Goal: Transaction & Acquisition: Obtain resource

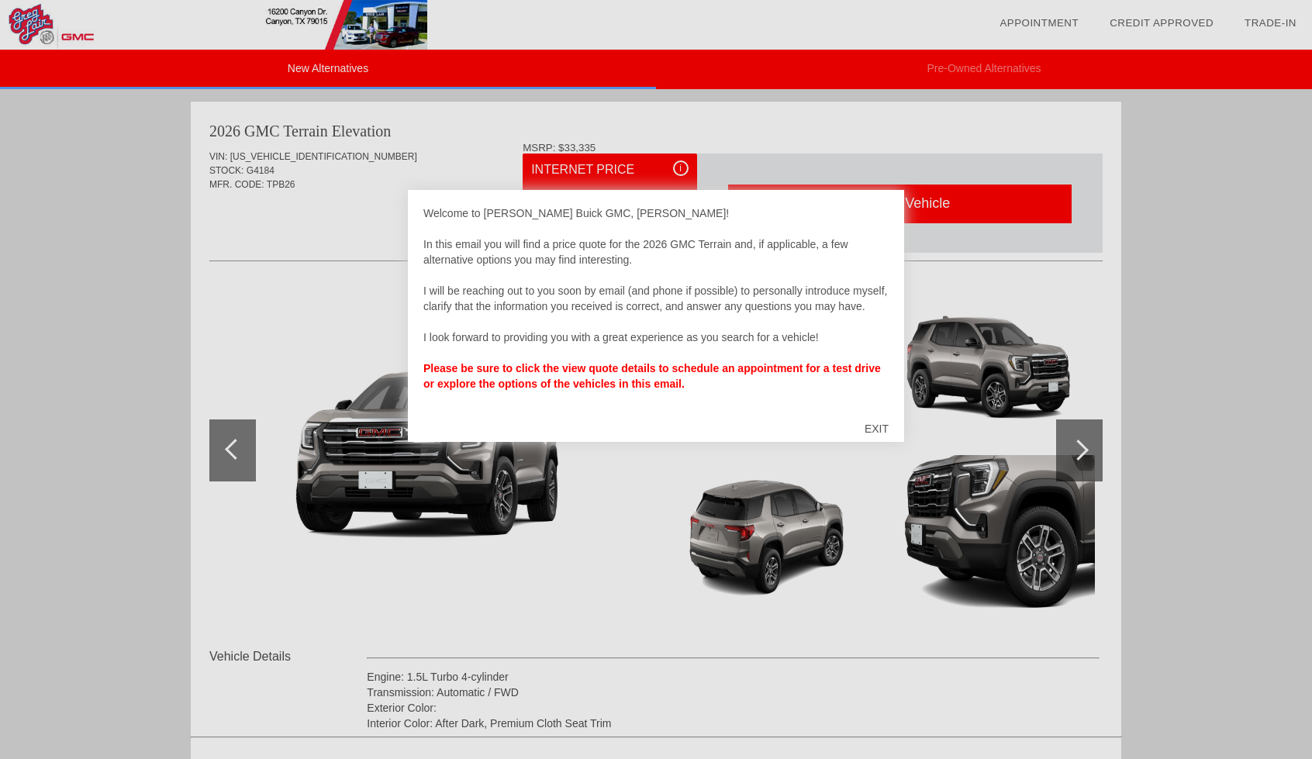
click at [884, 431] on div "EXIT" at bounding box center [876, 429] width 55 height 47
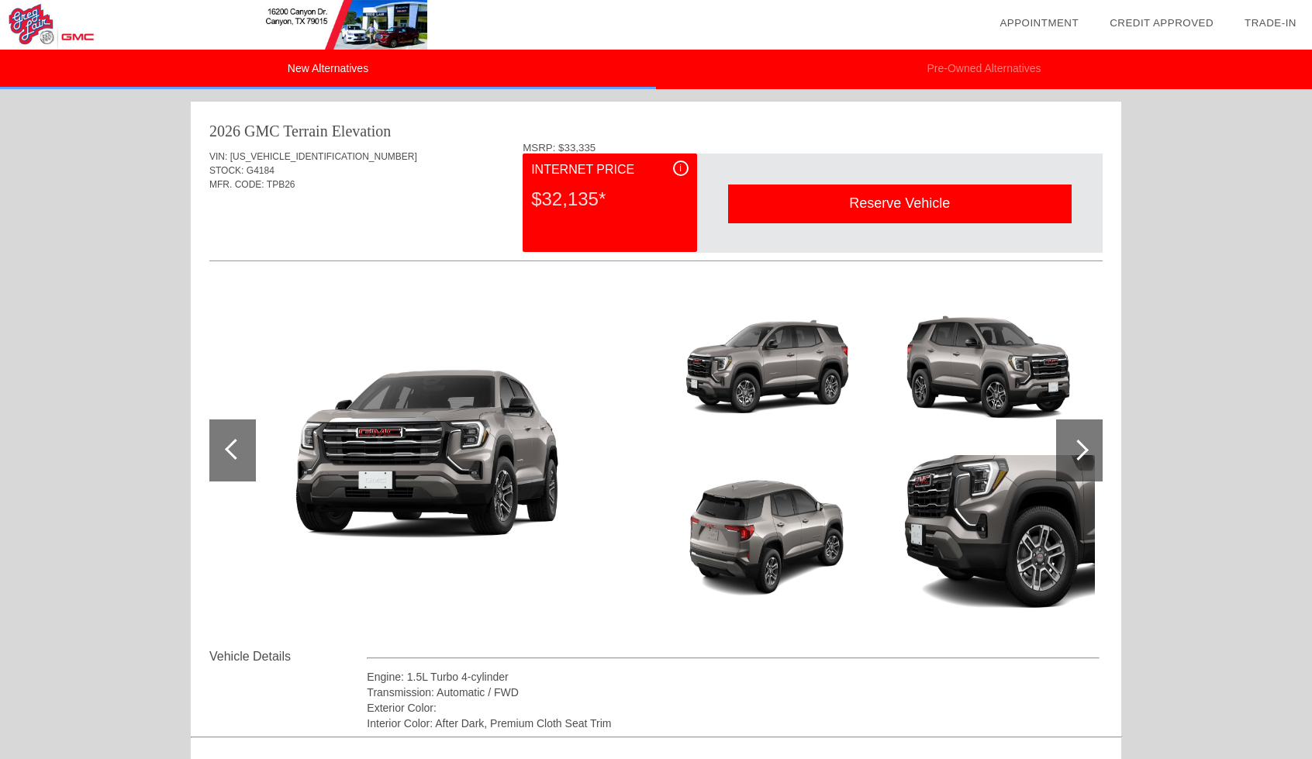
click at [1086, 444] on div at bounding box center [1079, 451] width 47 height 62
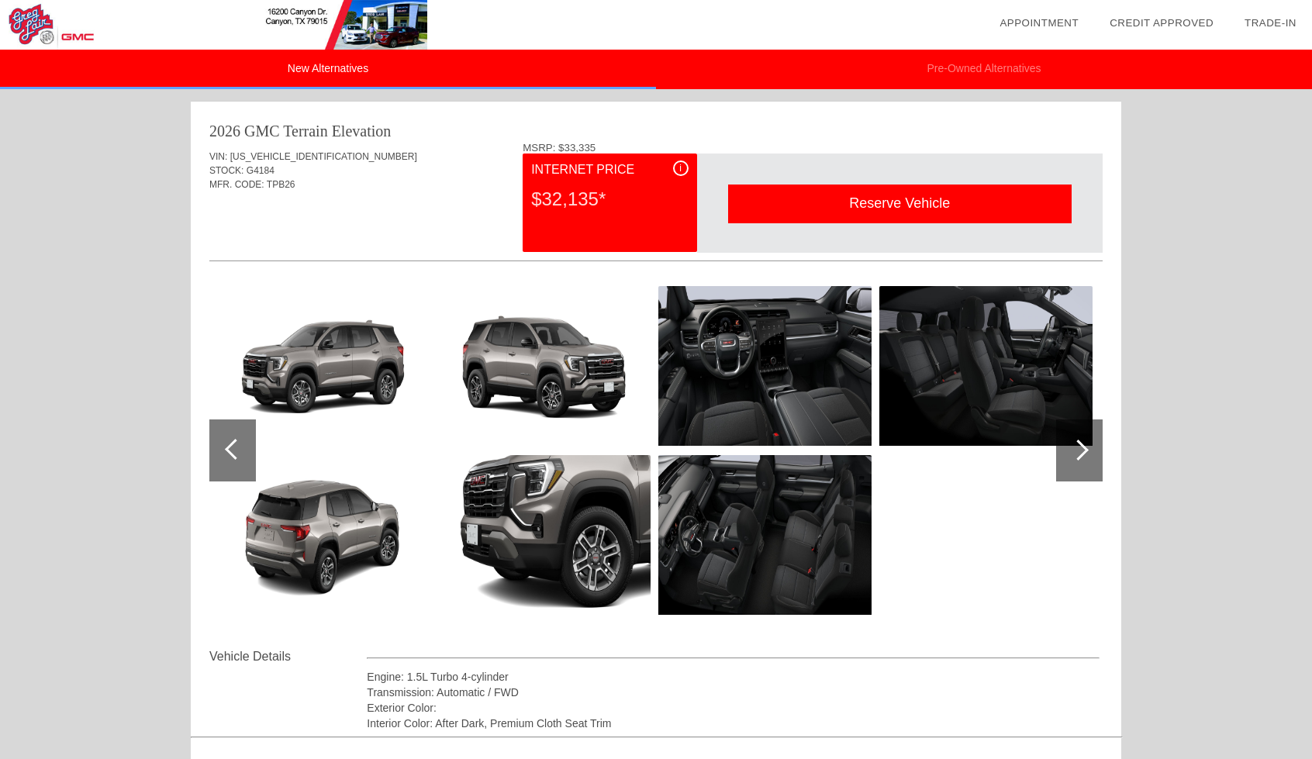
click at [784, 358] on img at bounding box center [764, 366] width 213 height 160
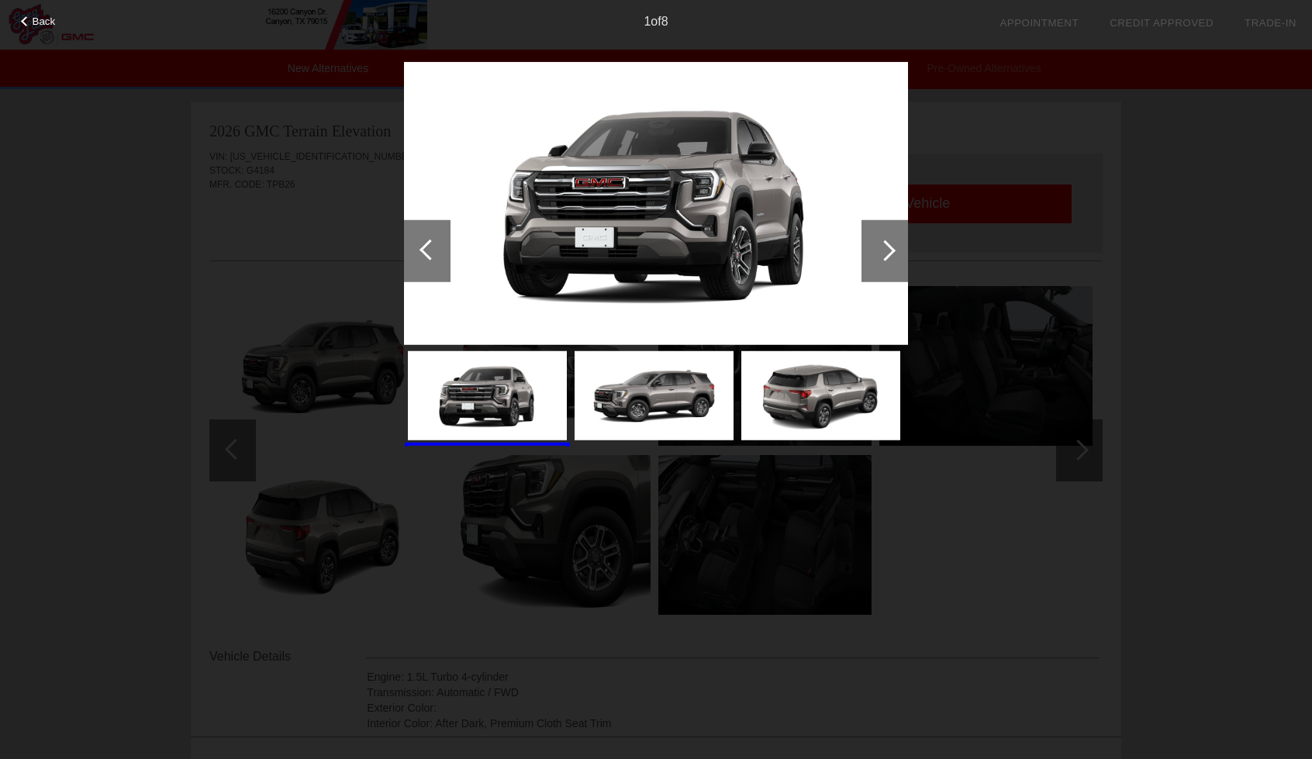
click at [884, 258] on div at bounding box center [885, 250] width 21 height 21
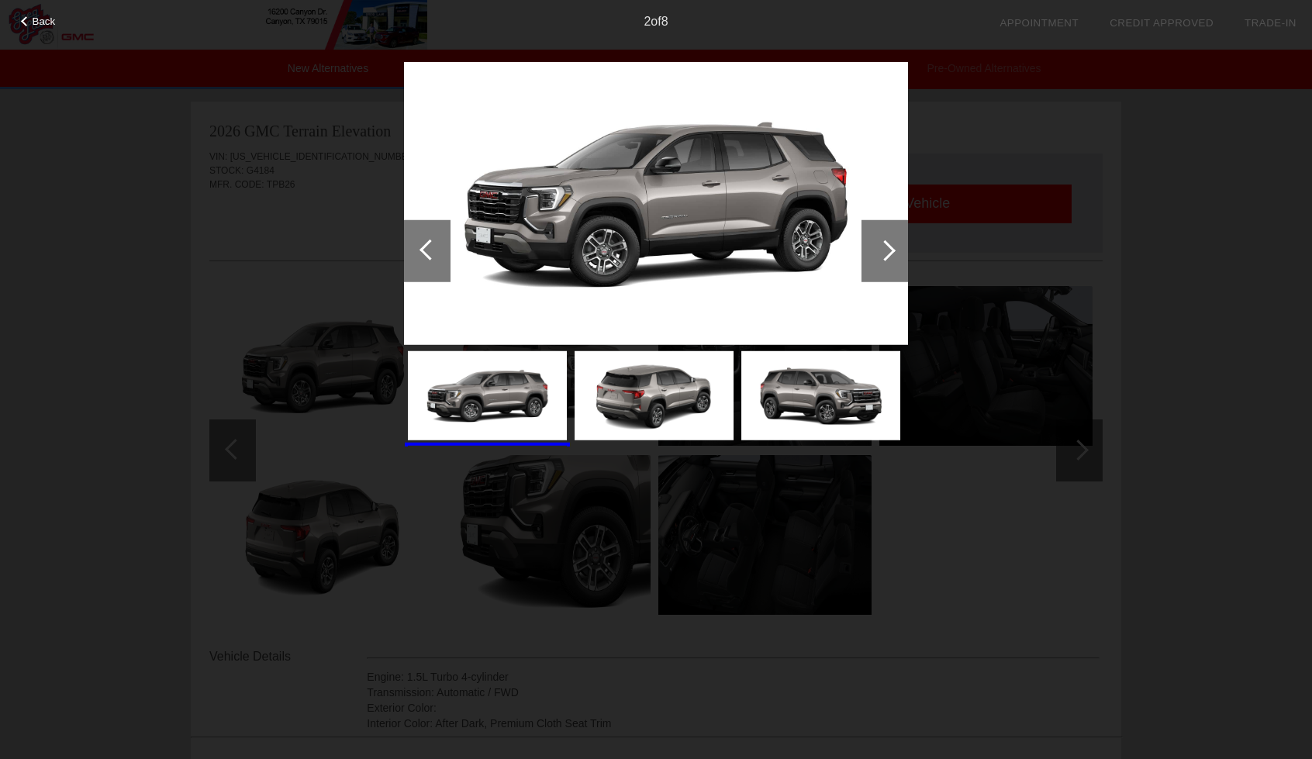
click at [883, 246] on div at bounding box center [885, 250] width 21 height 21
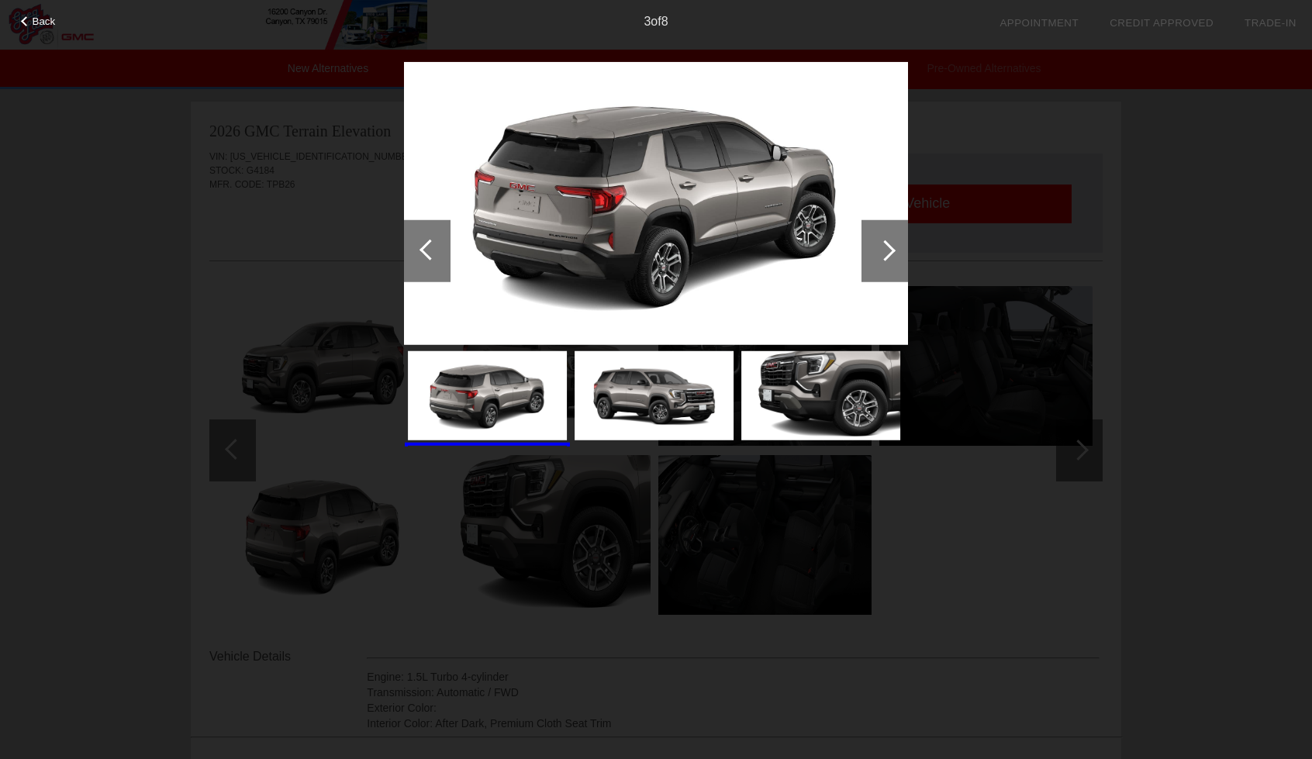
click at [883, 246] on div at bounding box center [885, 250] width 21 height 21
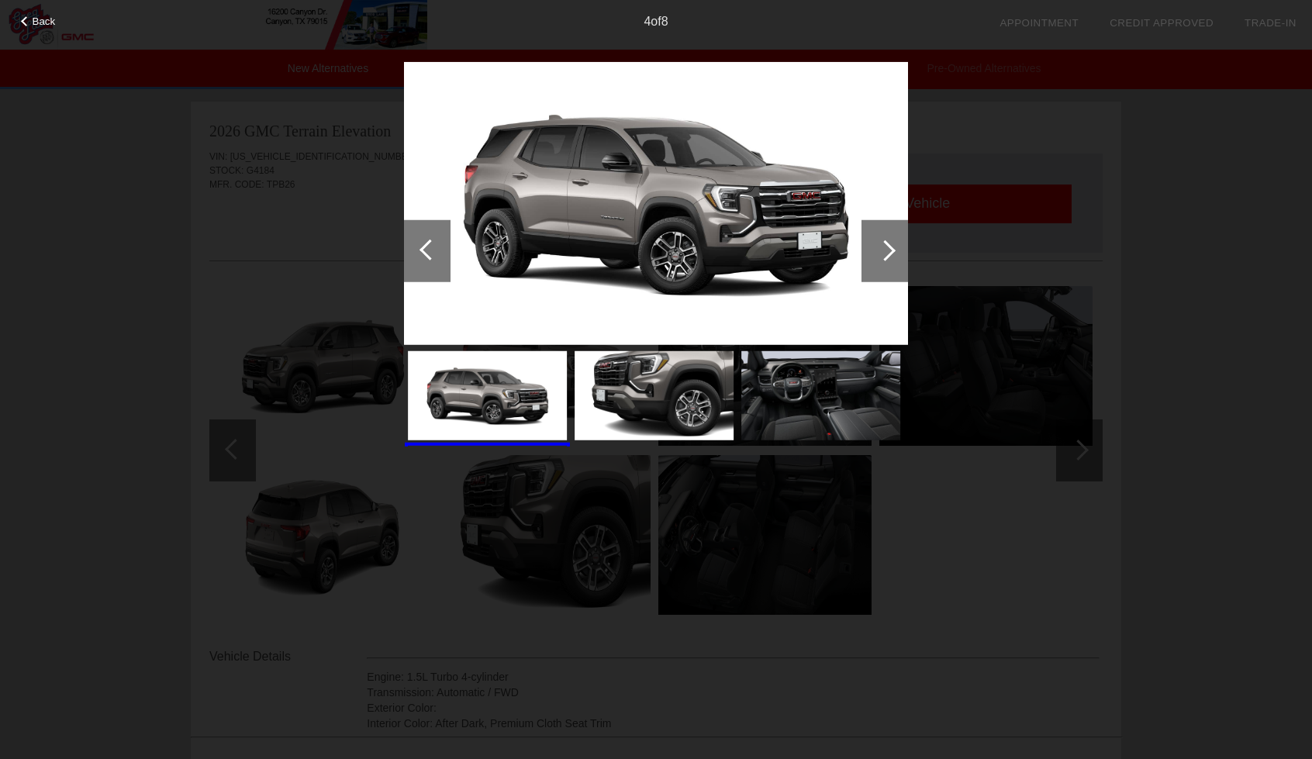
click at [883, 246] on div at bounding box center [885, 250] width 21 height 21
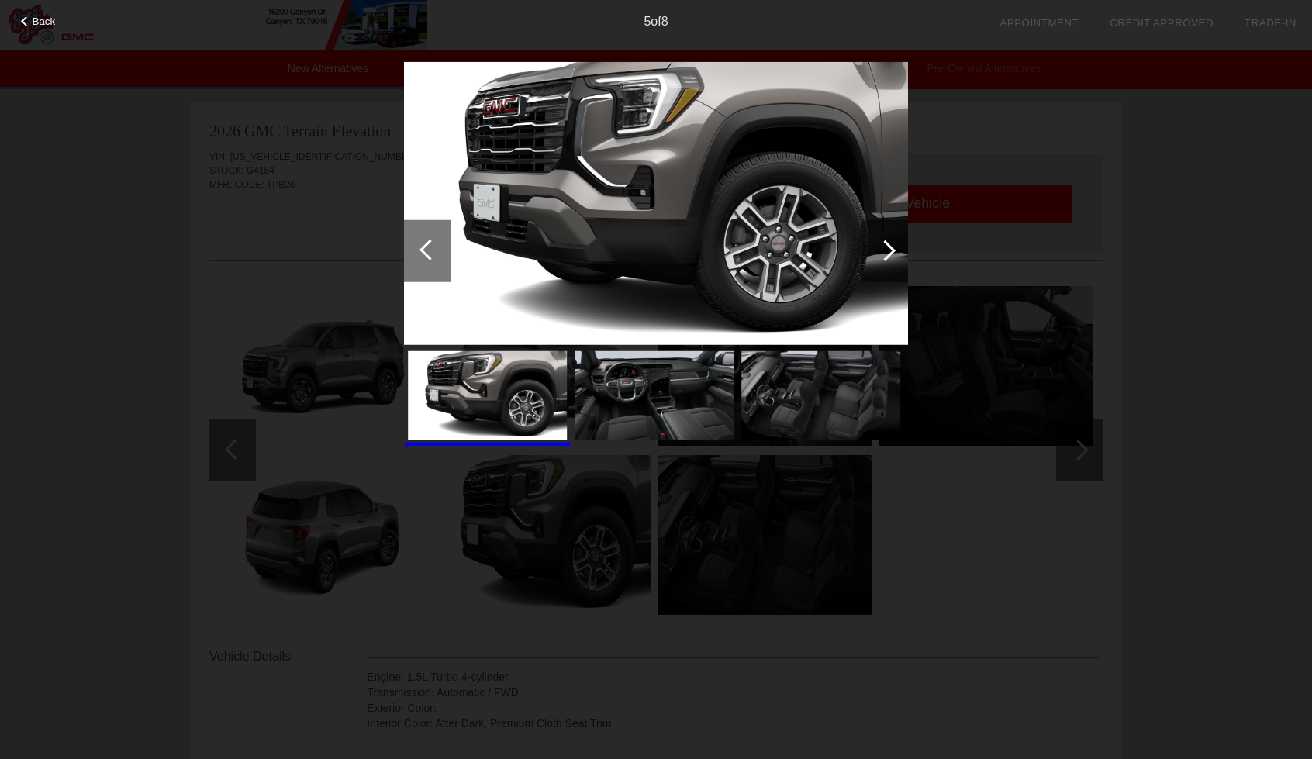
click at [883, 246] on div at bounding box center [885, 250] width 21 height 21
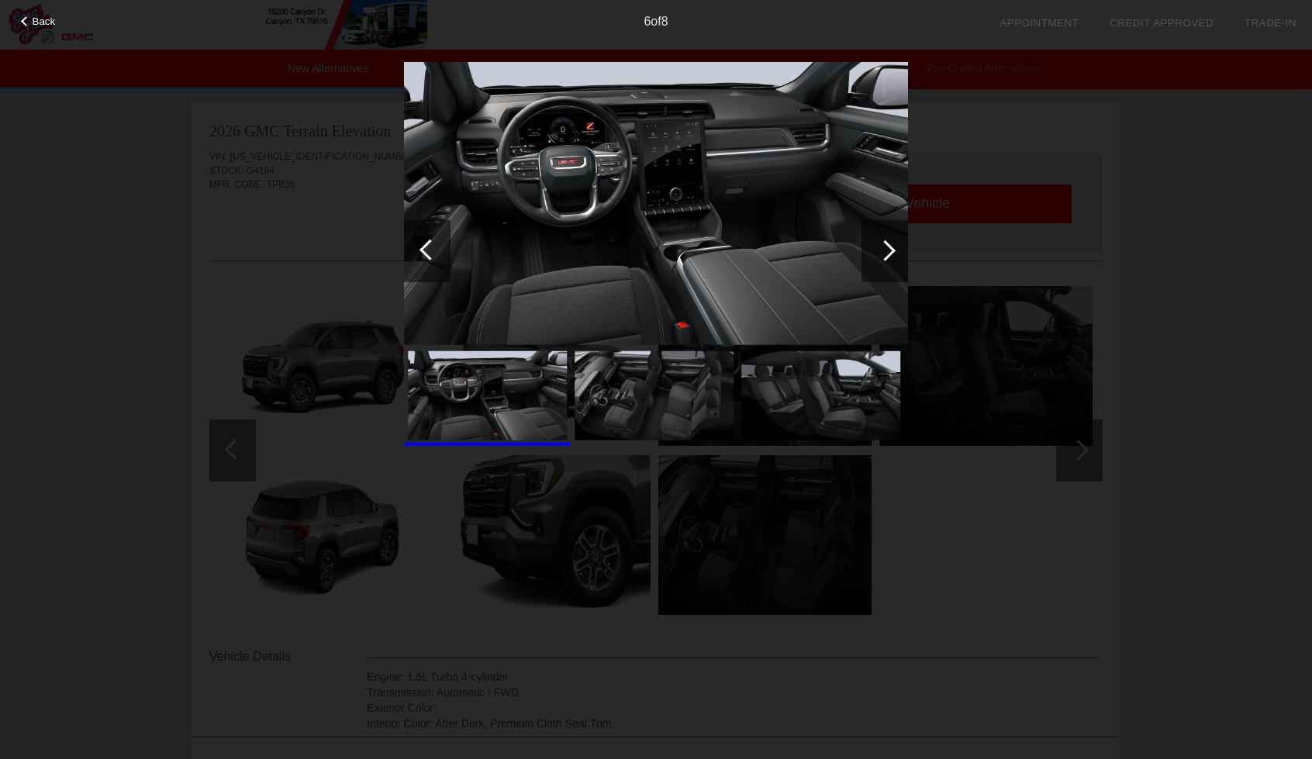
click at [883, 246] on div at bounding box center [885, 250] width 21 height 21
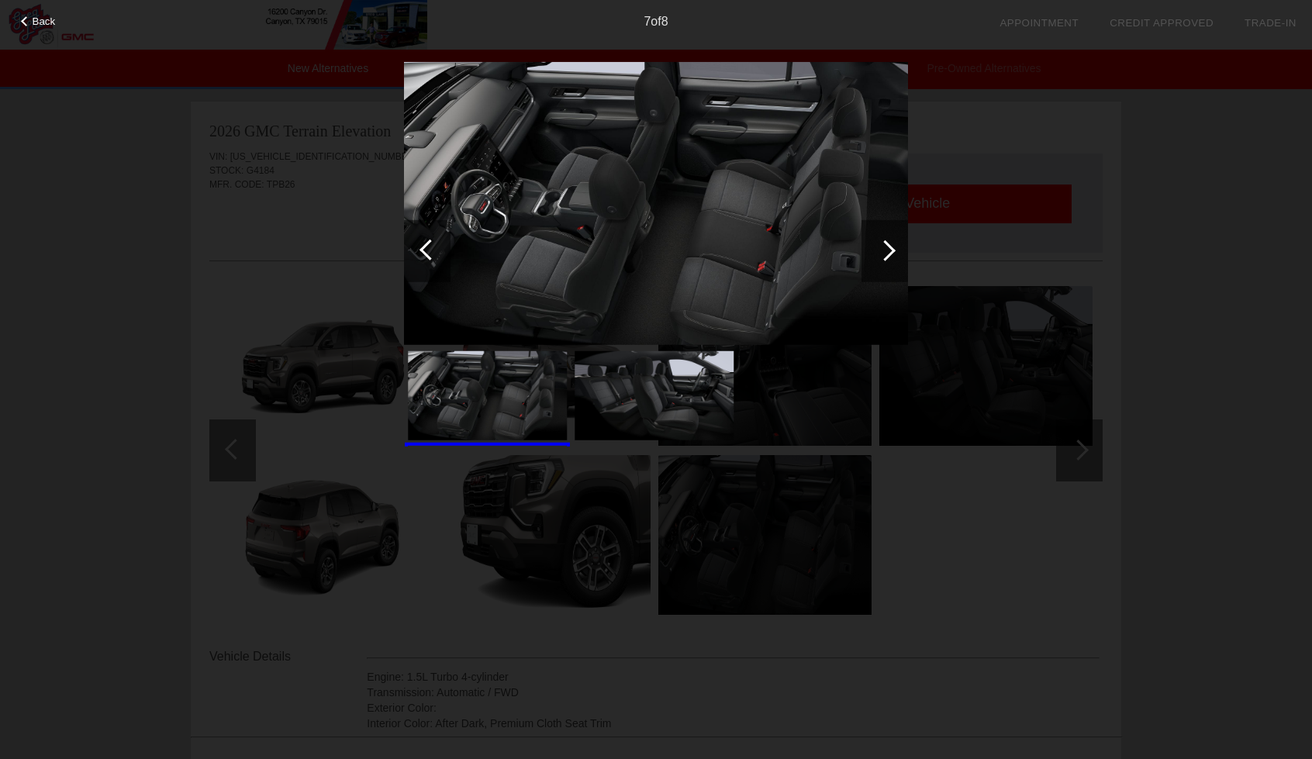
click at [883, 246] on div at bounding box center [885, 250] width 21 height 21
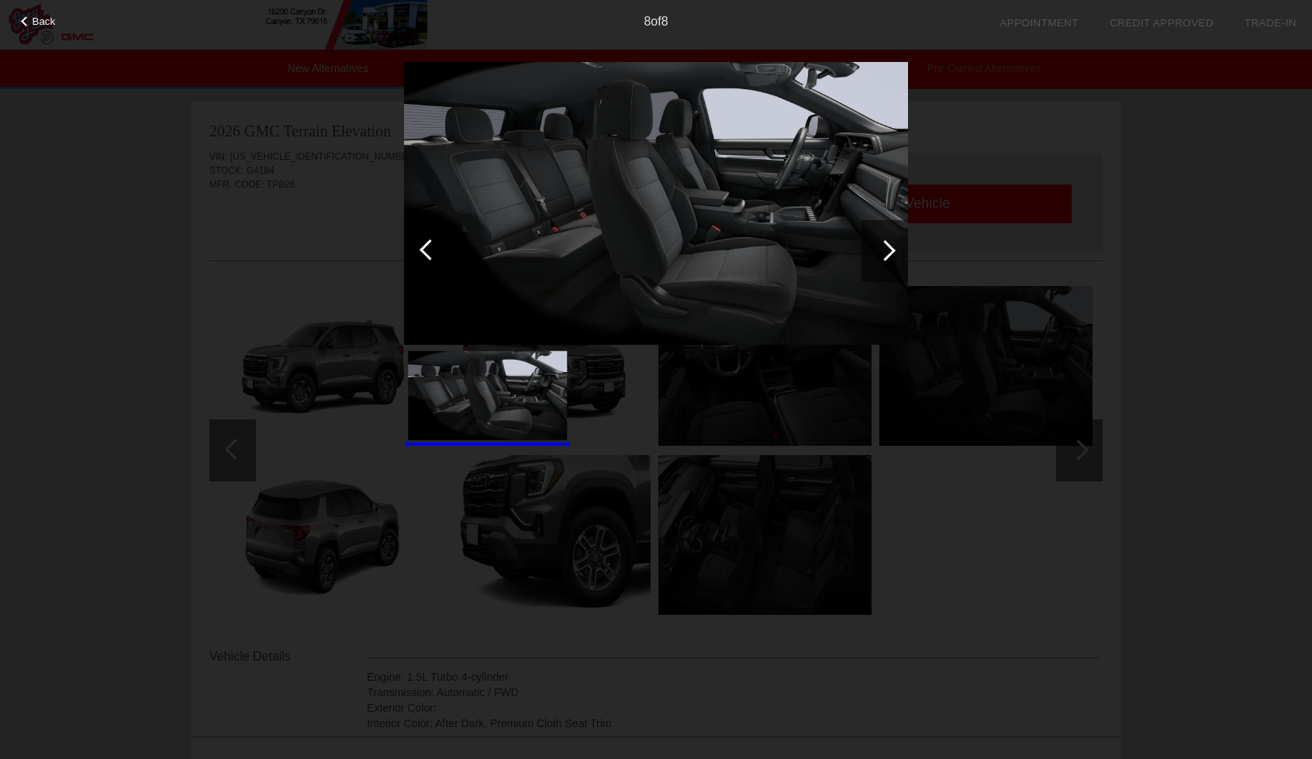
click at [161, 178] on div "Back 8 of 8" at bounding box center [656, 379] width 1312 height 759
click at [33, 23] on span "Back" at bounding box center [44, 22] width 23 height 12
